Goal: Information Seeking & Learning: Check status

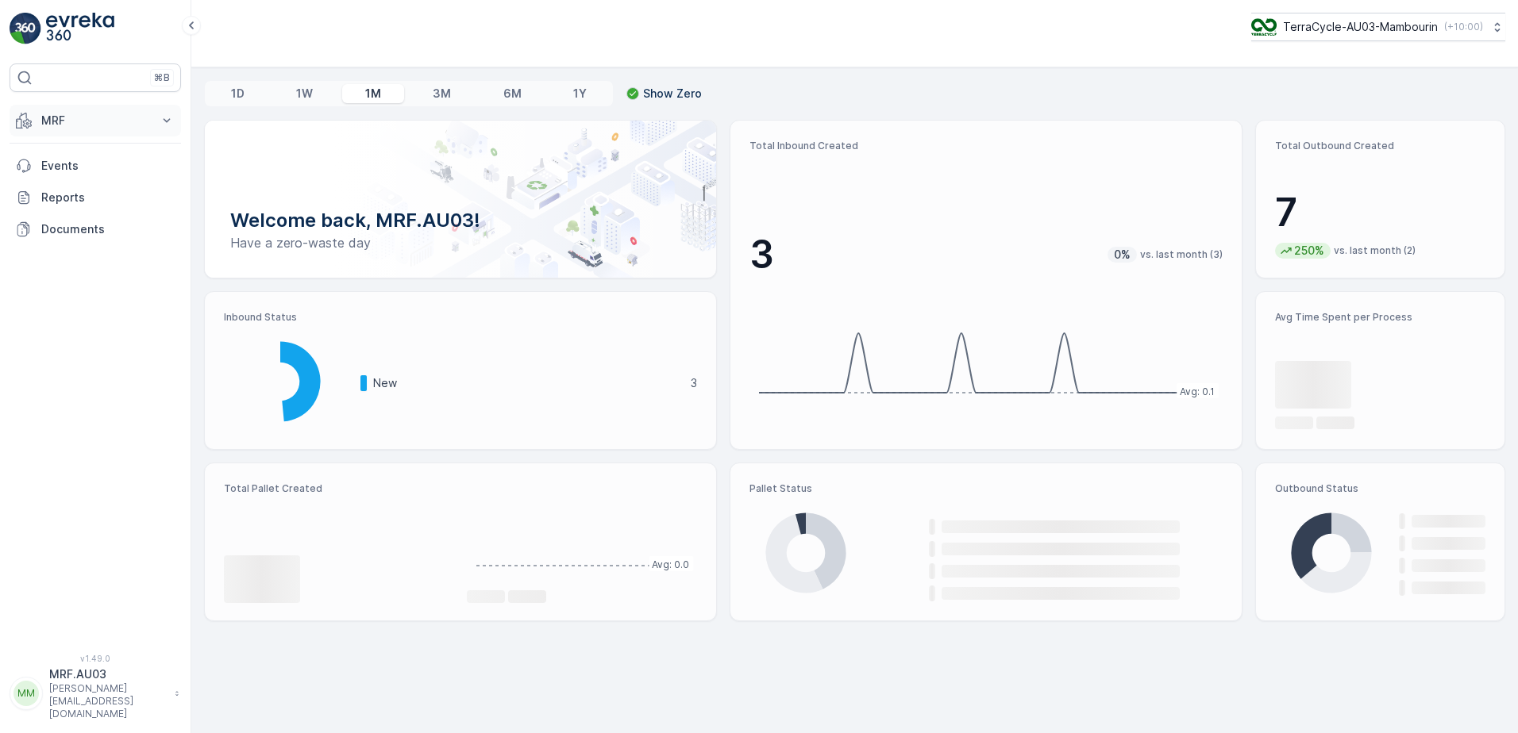
click at [129, 120] on p "MRF" at bounding box center [95, 121] width 108 height 16
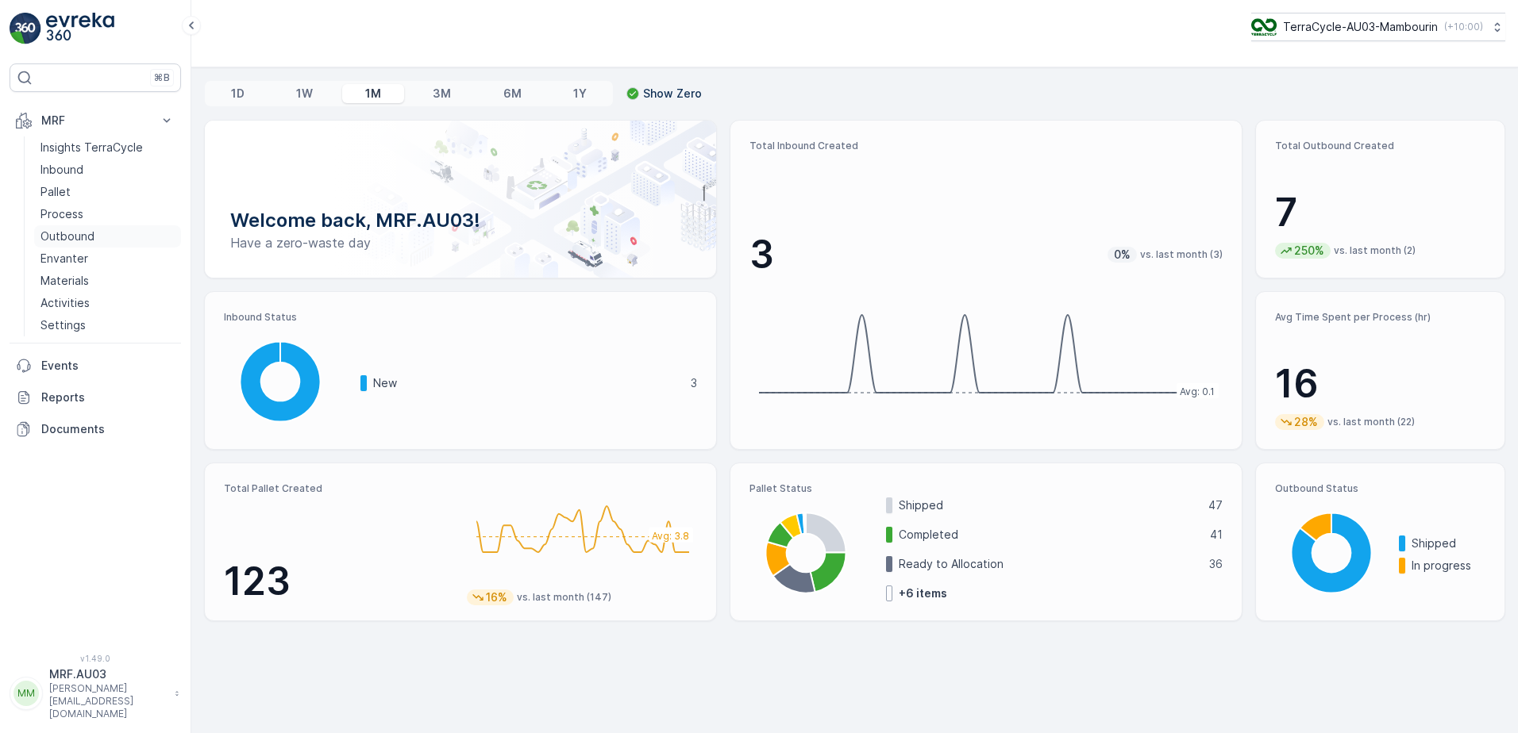
click at [75, 241] on p "Outbound" at bounding box center [67, 237] width 54 height 16
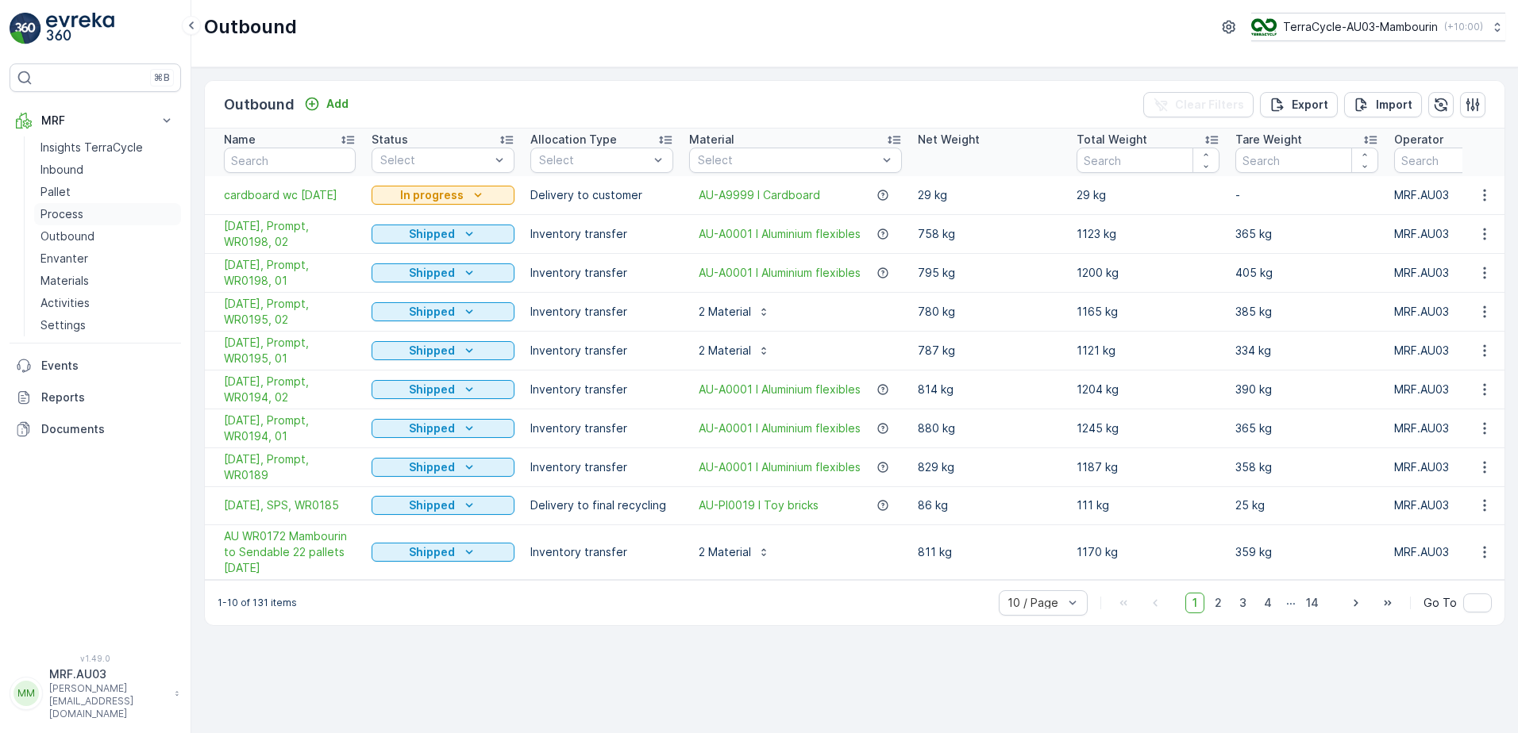
click at [53, 215] on p "Process" at bounding box center [61, 214] width 43 height 16
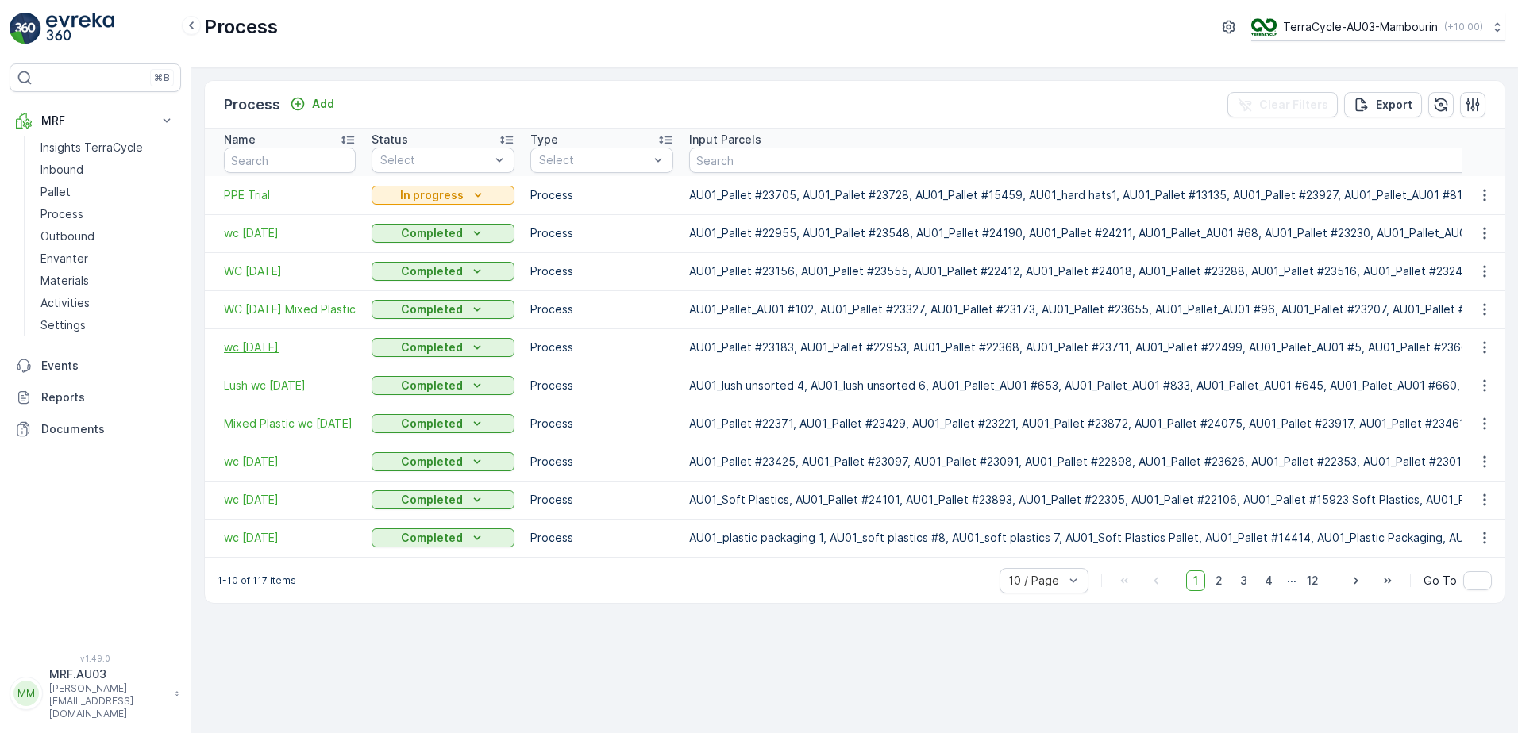
click at [268, 343] on span "wc [DATE]" at bounding box center [290, 348] width 132 height 16
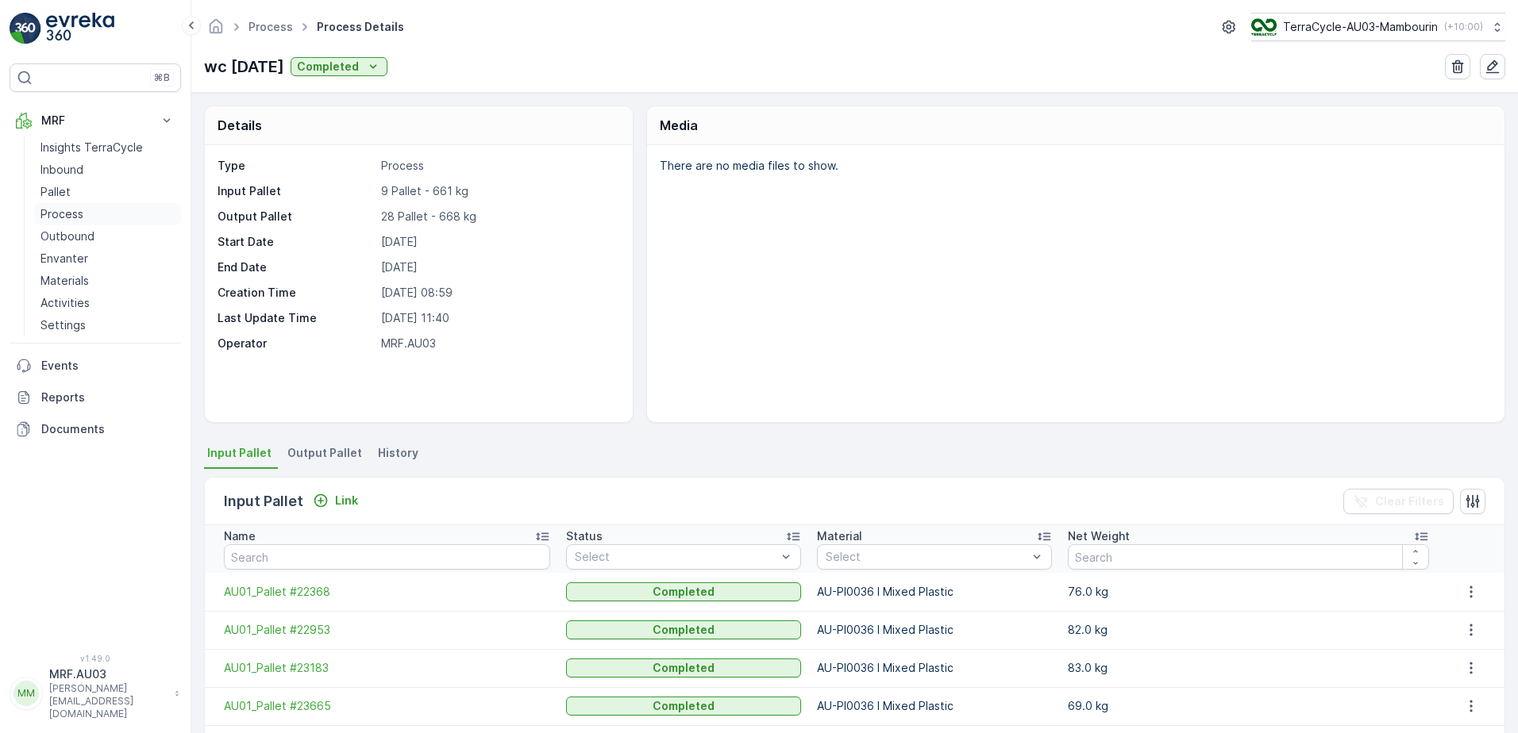
click at [62, 213] on p "Process" at bounding box center [61, 214] width 43 height 16
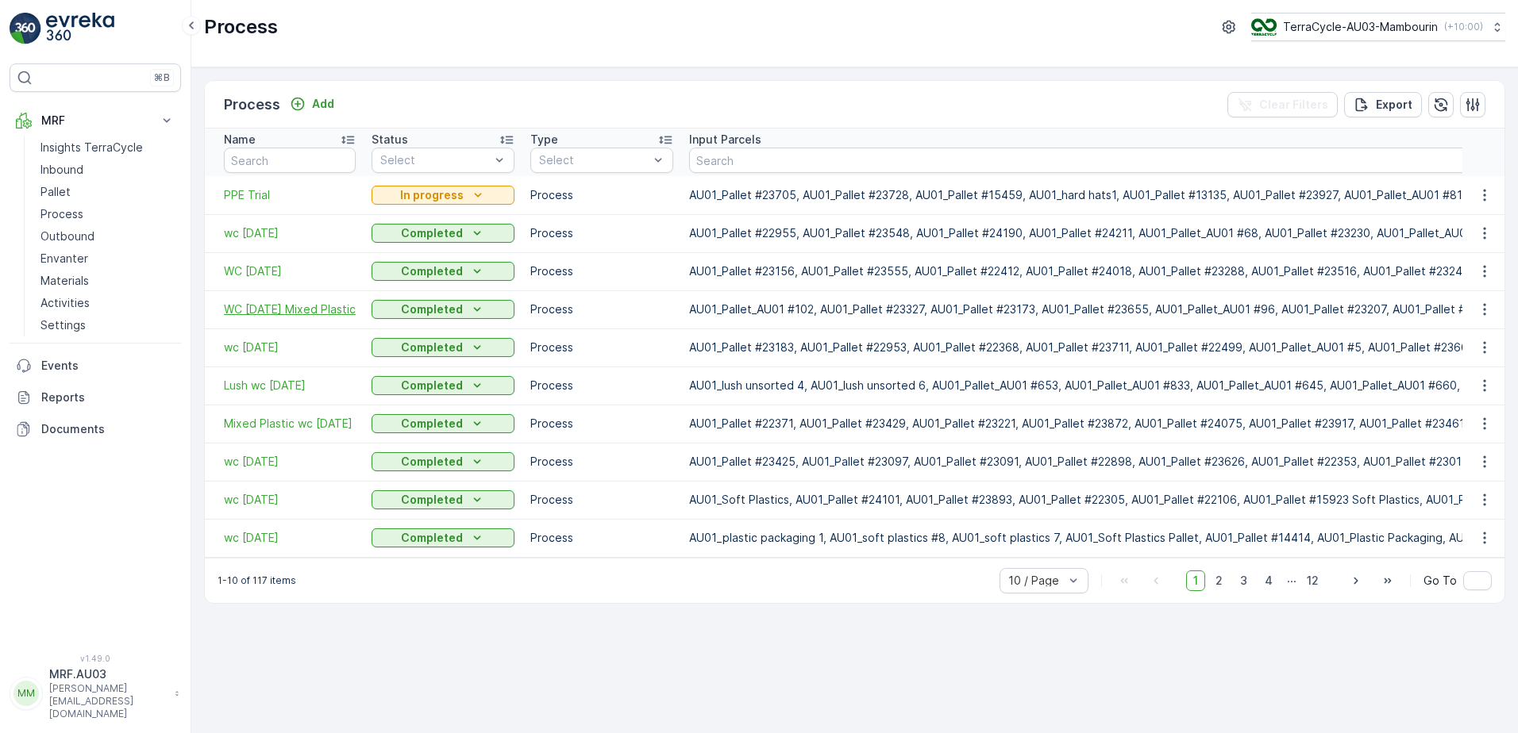
click at [264, 308] on span "WC [DATE] Mixed Plastic" at bounding box center [290, 310] width 132 height 16
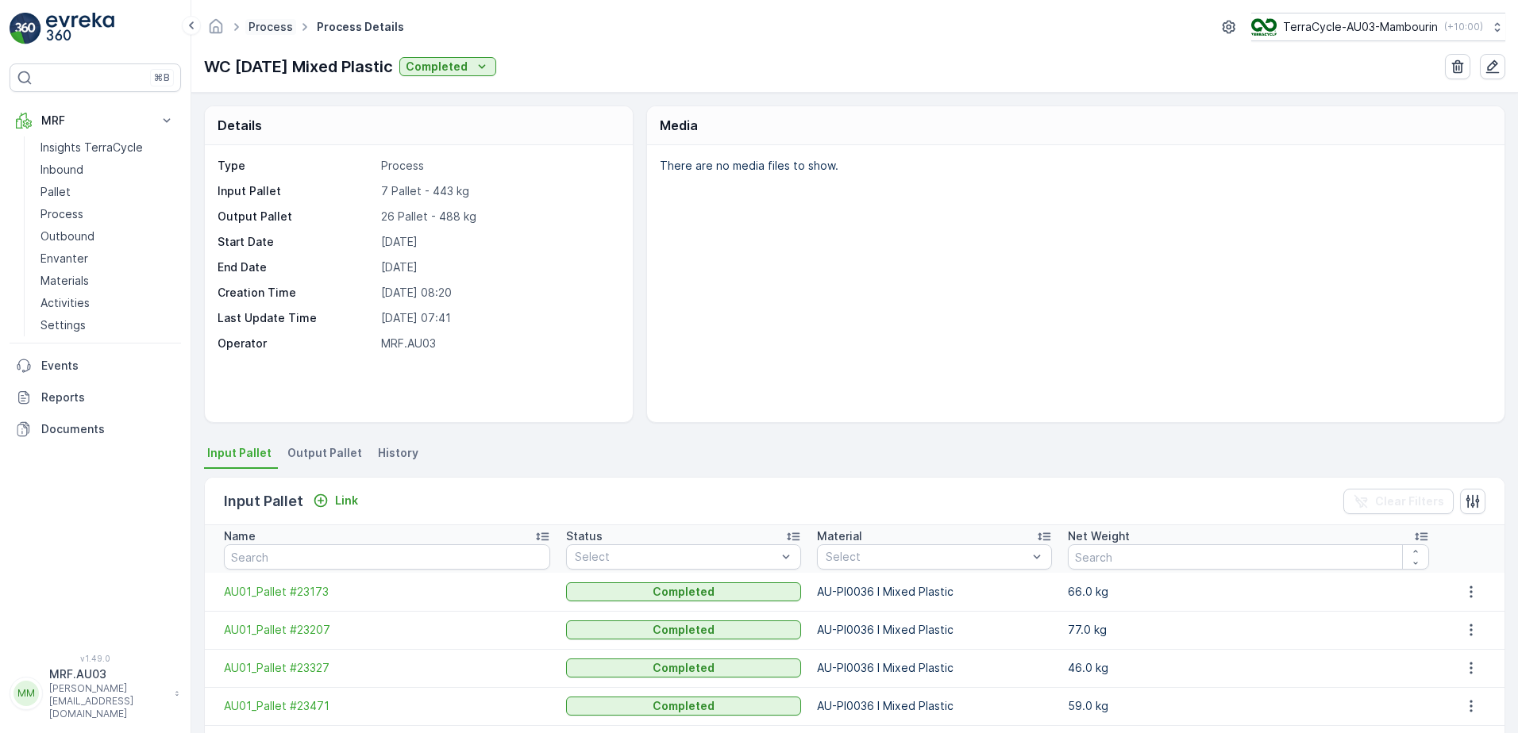
click at [275, 28] on link "Process" at bounding box center [270, 26] width 44 height 13
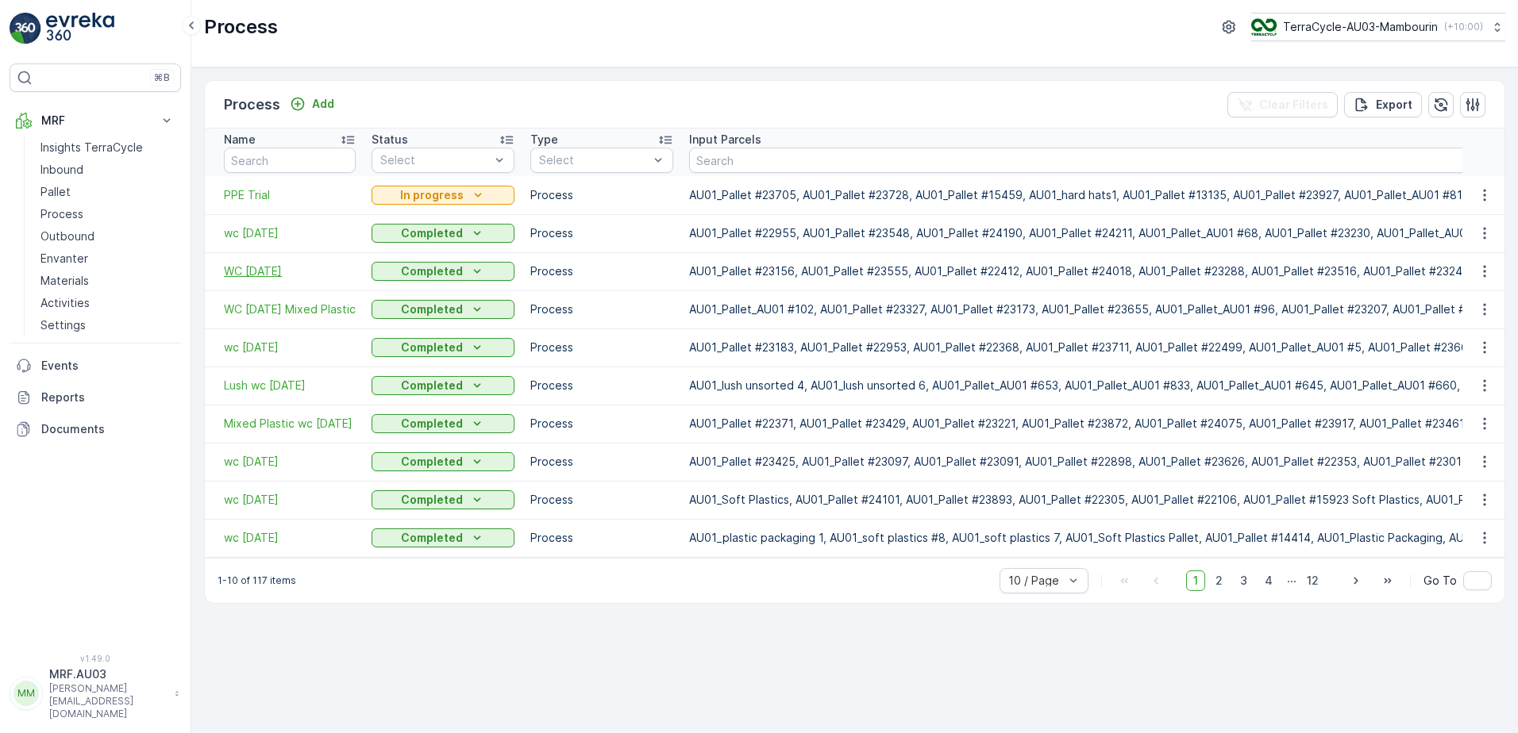
click at [279, 271] on span "WC [DATE]" at bounding box center [290, 272] width 132 height 16
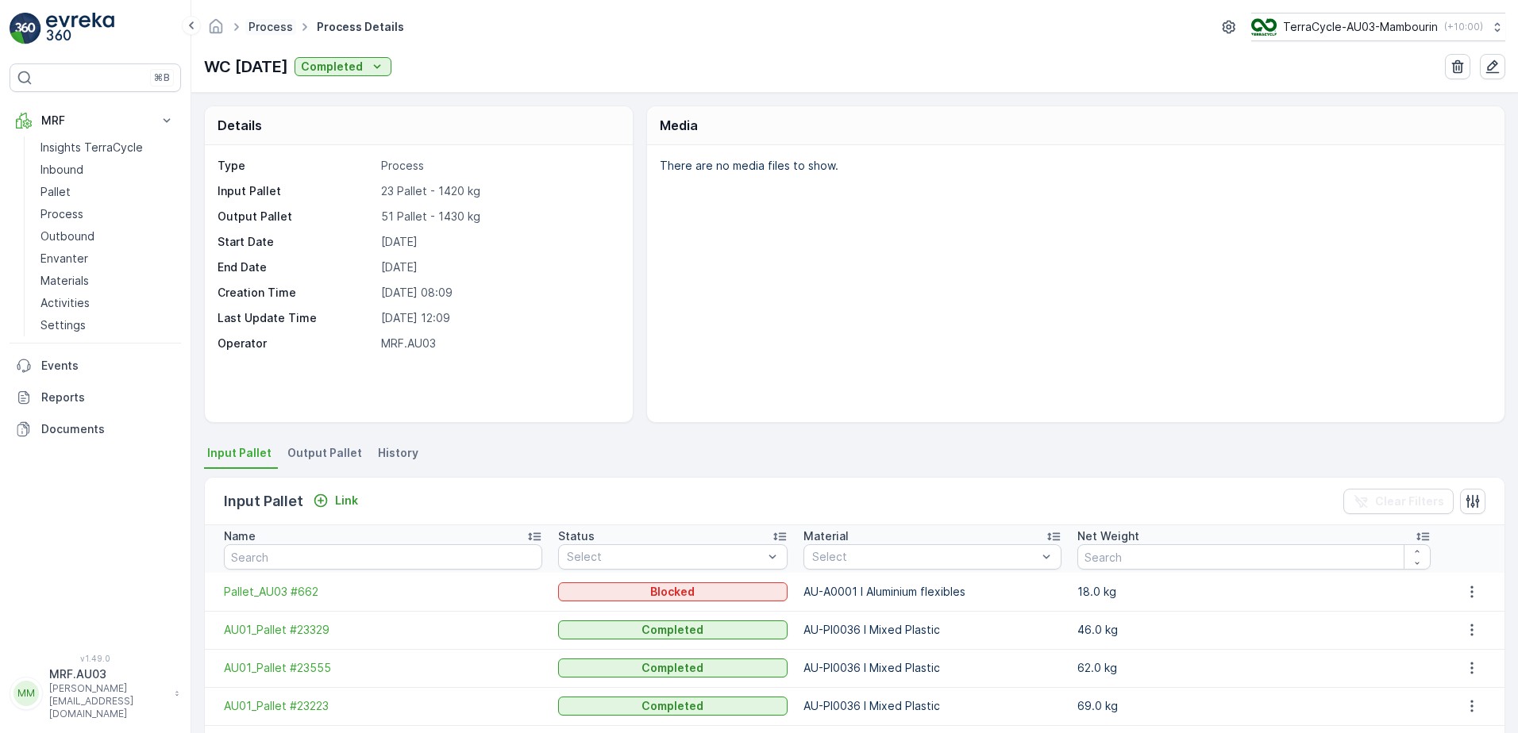
click at [264, 24] on link "Process" at bounding box center [270, 26] width 44 height 13
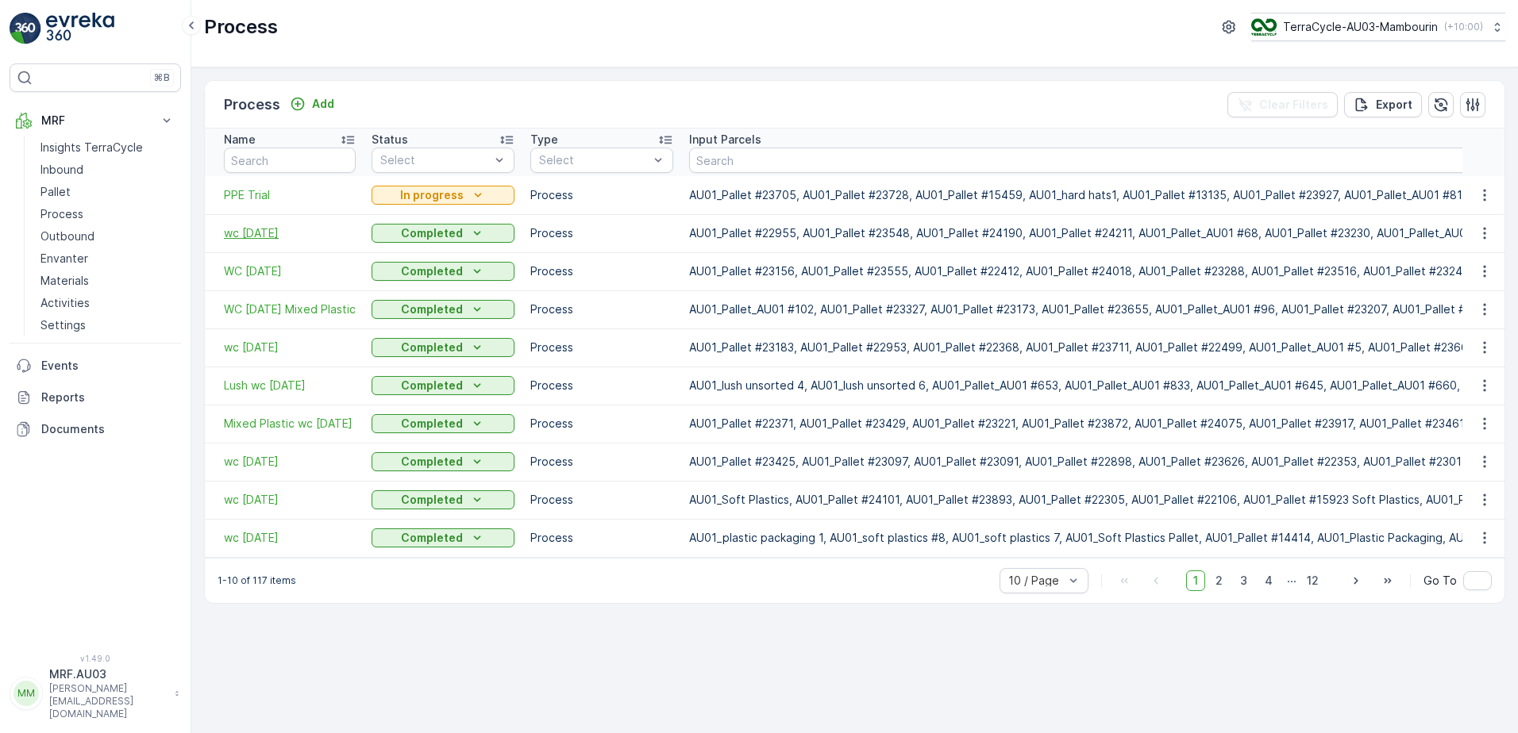
click at [242, 233] on span "wc [DATE]" at bounding box center [290, 233] width 132 height 16
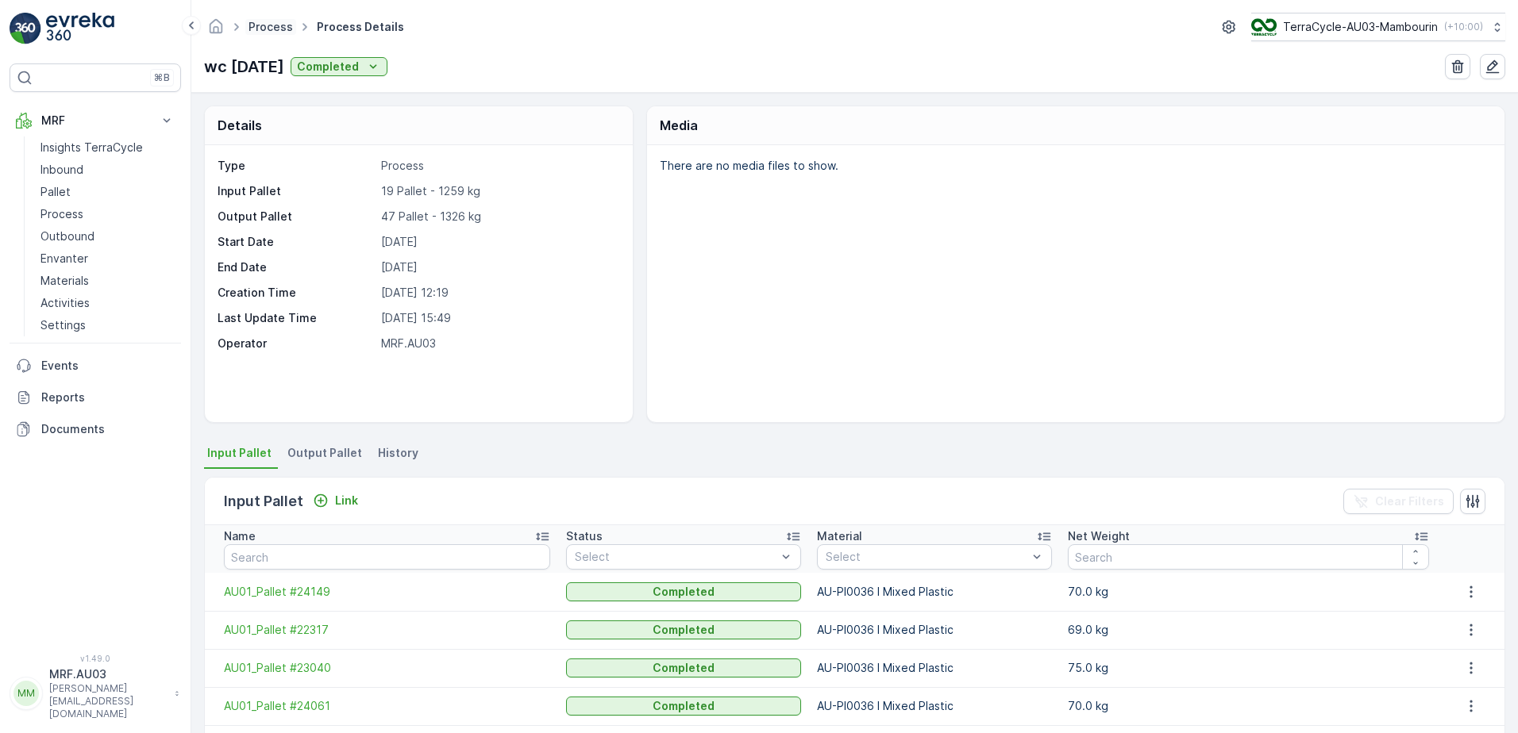
click at [284, 29] on link "Process" at bounding box center [270, 26] width 44 height 13
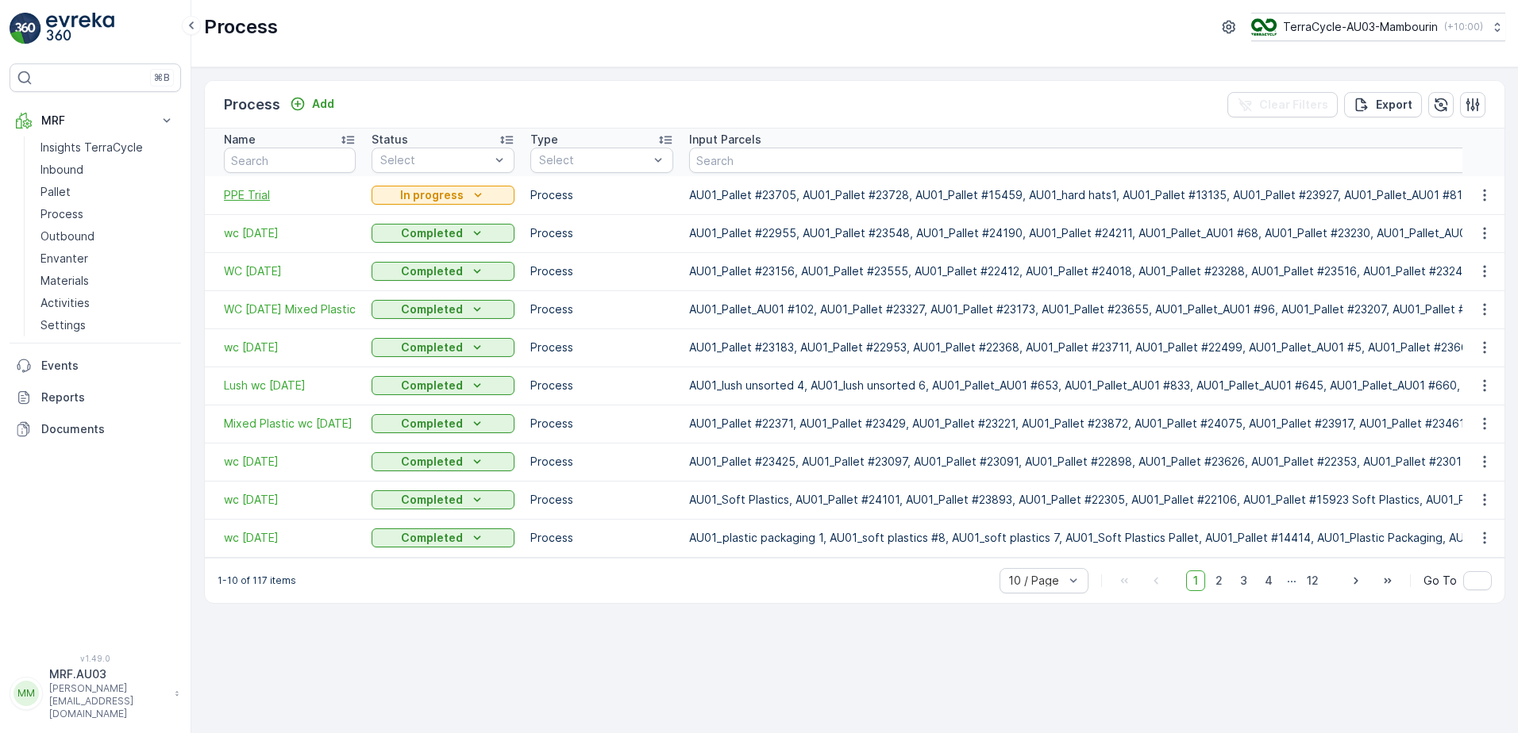
click at [264, 194] on span "PPE Trial" at bounding box center [290, 195] width 132 height 16
